Goal: Check status: Check status

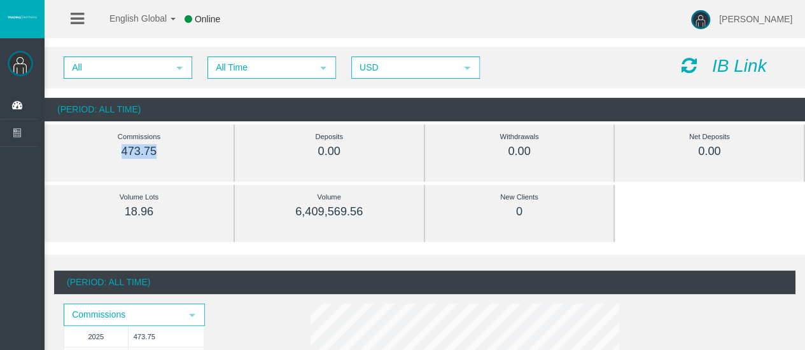
drag, startPoint x: 121, startPoint y: 152, endPoint x: 190, endPoint y: 156, distance: 68.2
click at [190, 156] on div "473.75" at bounding box center [139, 151] width 132 height 15
drag, startPoint x: 190, startPoint y: 156, endPoint x: 88, endPoint y: 160, distance: 101.2
click at [88, 160] on div "Commissions 473.75" at bounding box center [139, 144] width 151 height 39
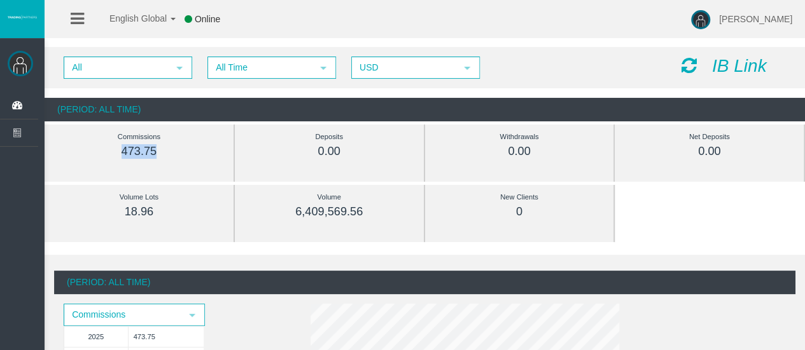
click at [88, 160] on div "Commissions 473.75" at bounding box center [139, 144] width 151 height 39
